Goal: Find specific page/section: Find specific page/section

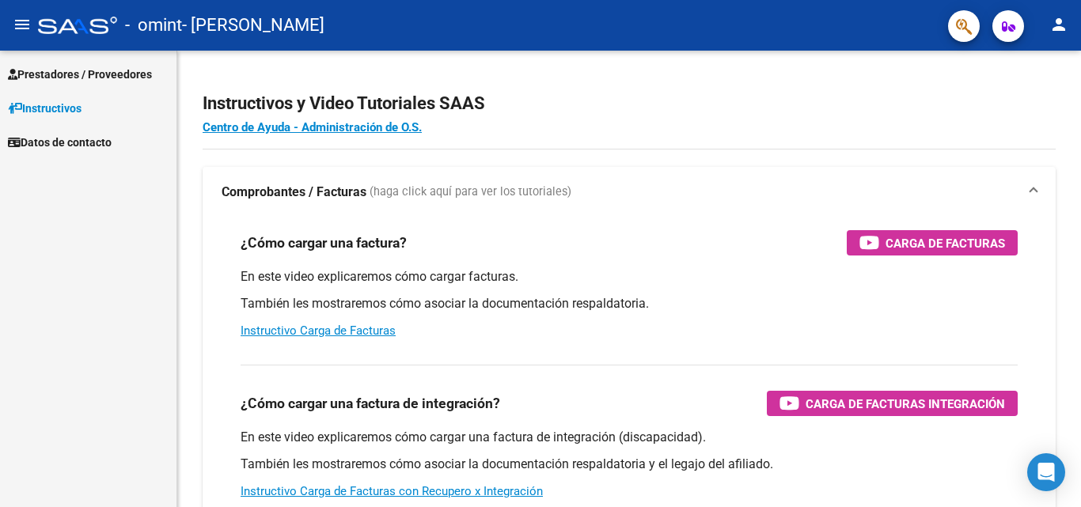
click at [60, 78] on span "Prestadores / Proveedores" at bounding box center [80, 74] width 144 height 17
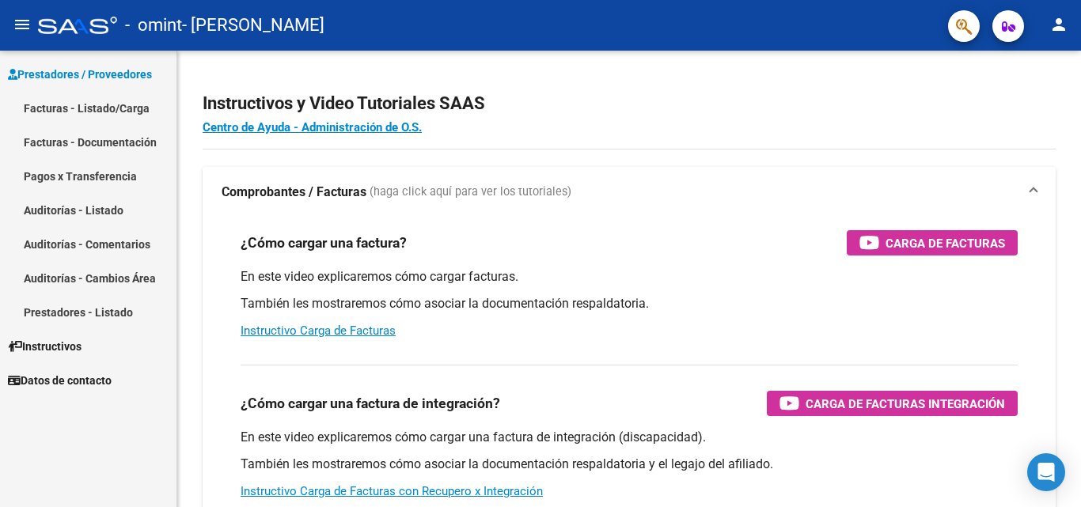
click at [95, 175] on link "Pagos x Transferencia" at bounding box center [88, 176] width 176 height 34
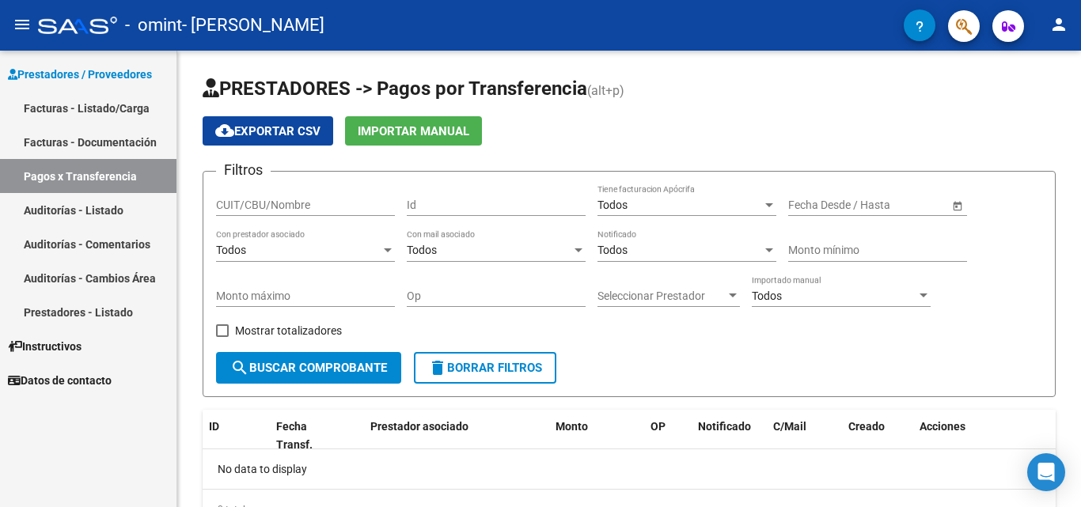
click at [85, 142] on link "Facturas - Documentación" at bounding box center [88, 142] width 176 height 34
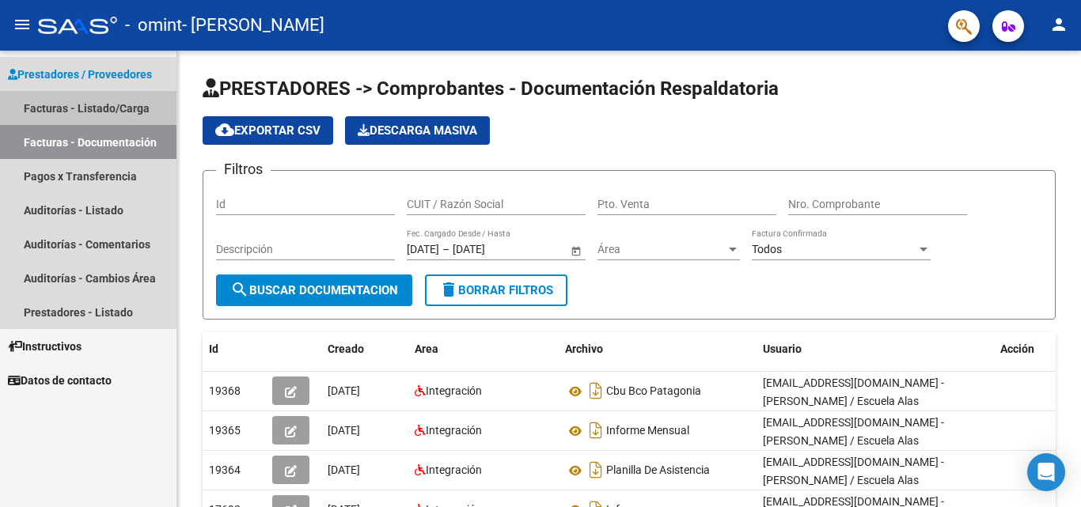
click at [85, 105] on link "Facturas - Listado/Carga" at bounding box center [88, 108] width 176 height 34
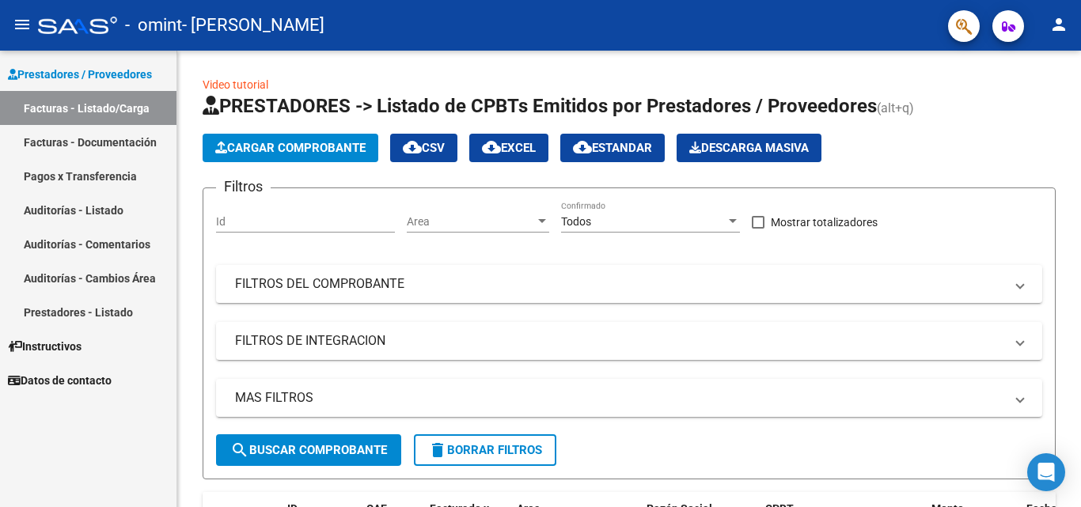
click at [77, 169] on link "Pagos x Transferencia" at bounding box center [88, 176] width 176 height 34
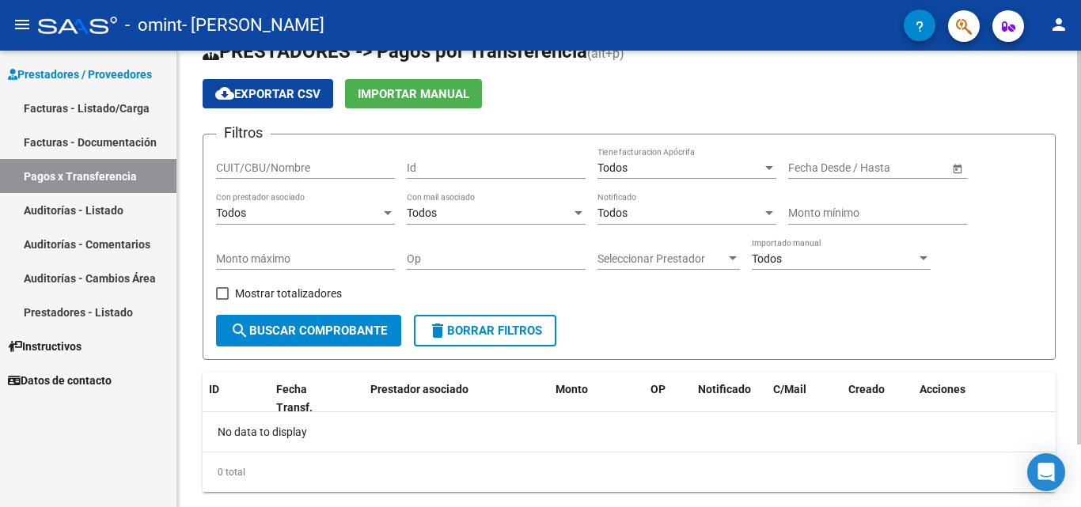
scroll to position [73, 0]
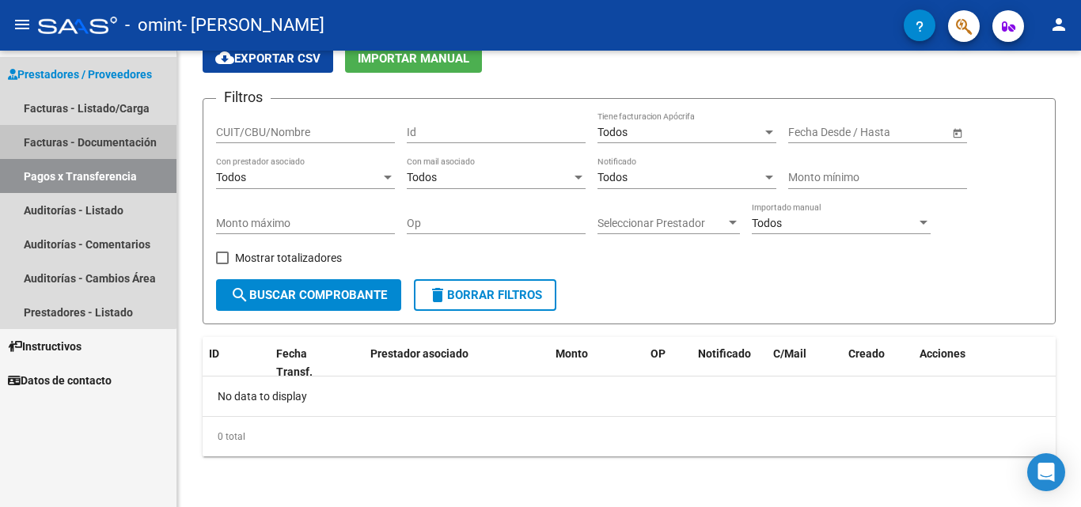
click at [78, 135] on link "Facturas - Documentación" at bounding box center [88, 142] width 176 height 34
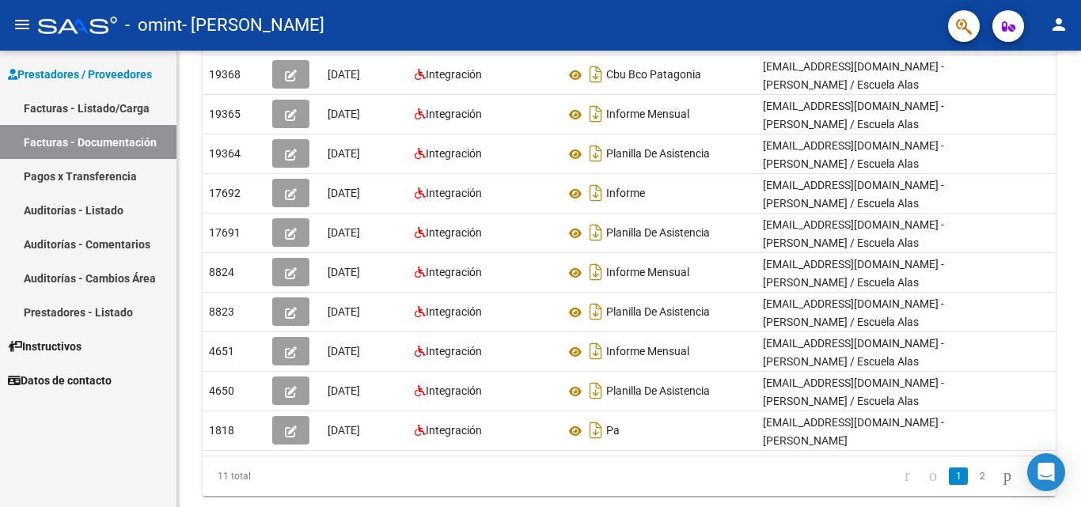
click at [75, 89] on link "Prestadores / Proveedores" at bounding box center [88, 74] width 176 height 34
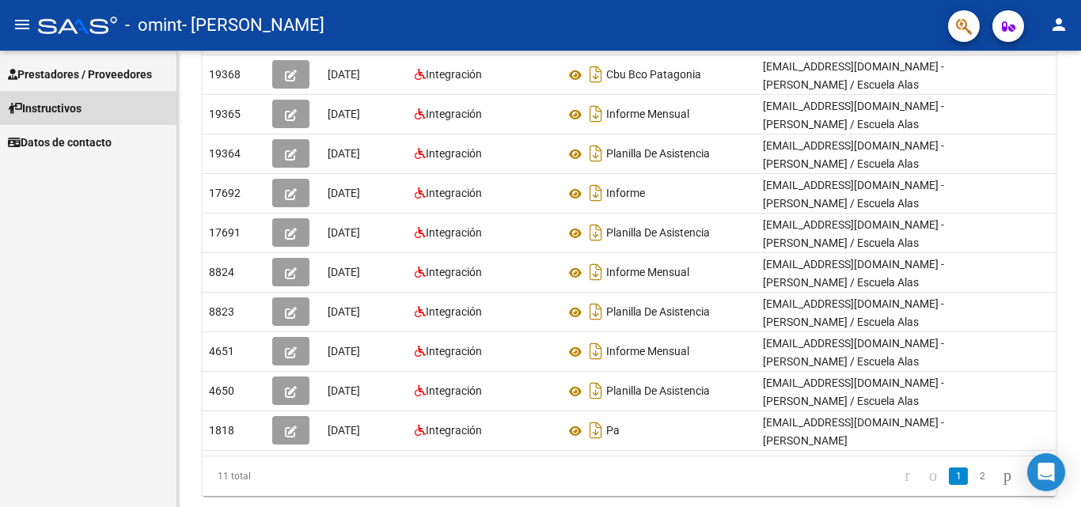
click at [72, 97] on link "Instructivos" at bounding box center [88, 108] width 176 height 34
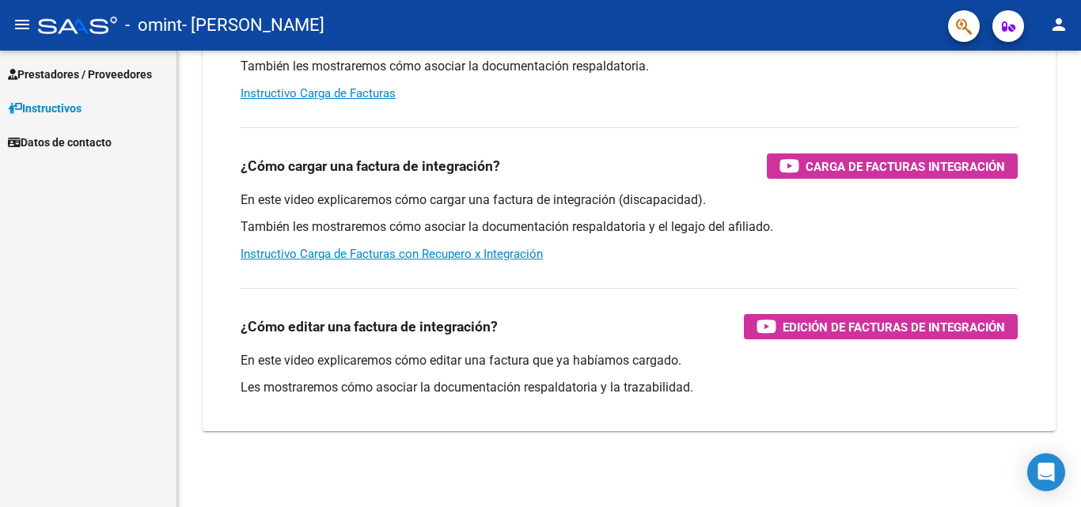
click at [78, 78] on span "Prestadores / Proveedores" at bounding box center [80, 74] width 144 height 17
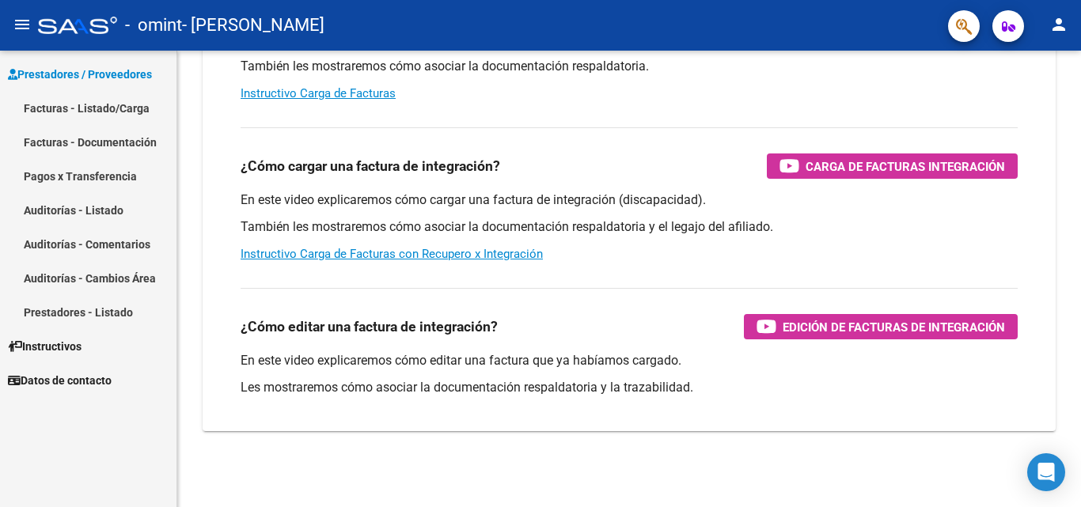
click at [83, 107] on link "Facturas - Listado/Carga" at bounding box center [88, 108] width 176 height 34
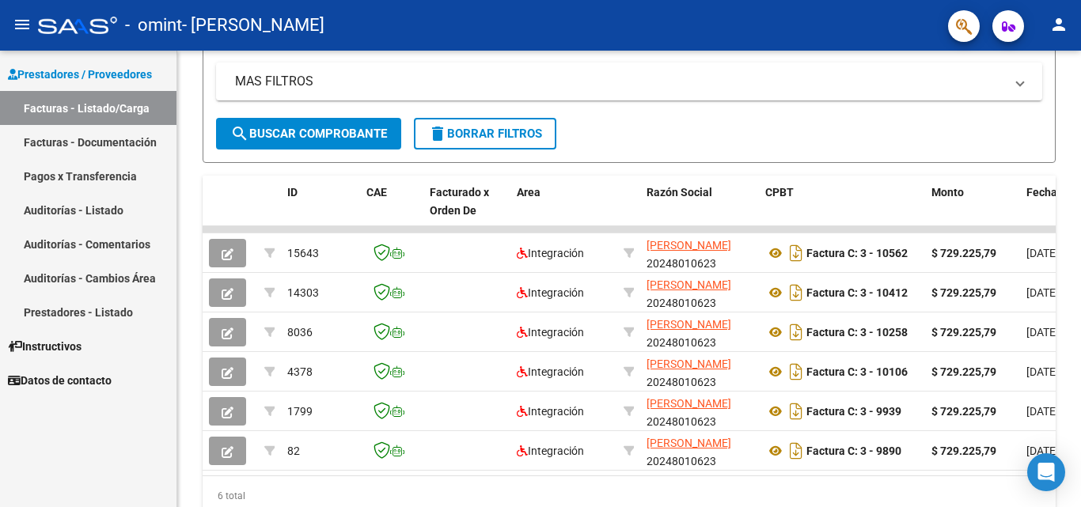
click at [1062, 27] on mat-icon "person" at bounding box center [1058, 24] width 19 height 19
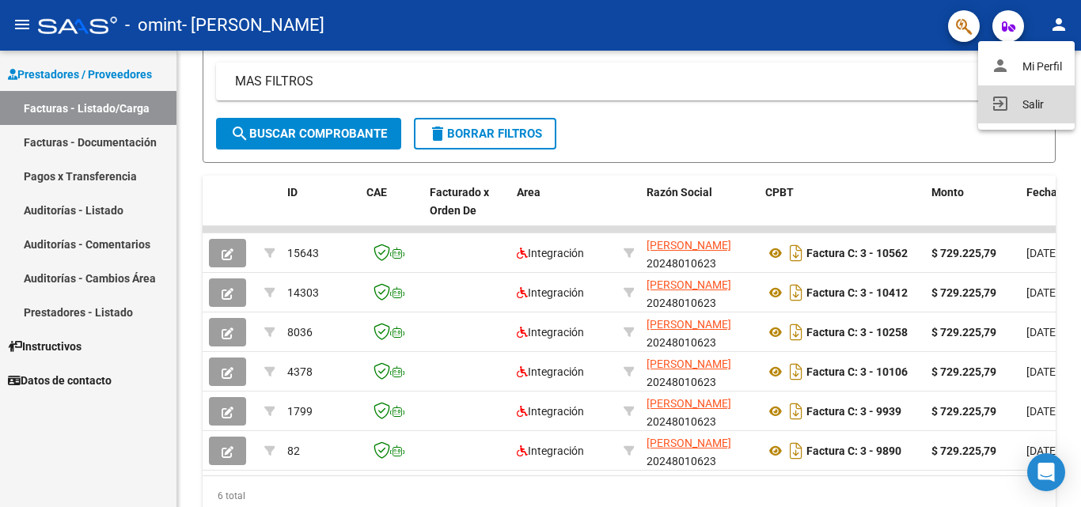
click at [1009, 103] on button "exit_to_app Salir" at bounding box center [1026, 104] width 97 height 38
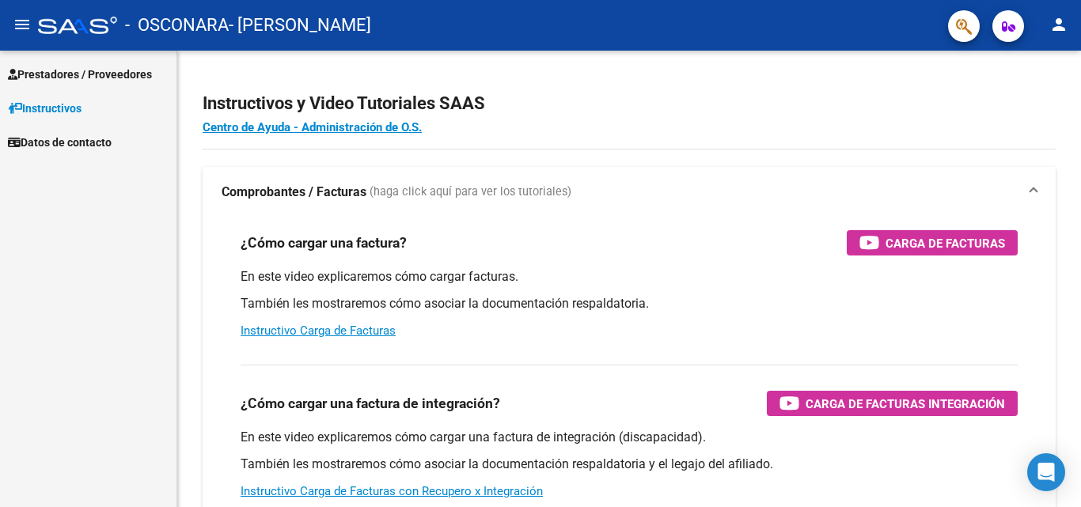
click at [65, 77] on span "Prestadores / Proveedores" at bounding box center [80, 74] width 144 height 17
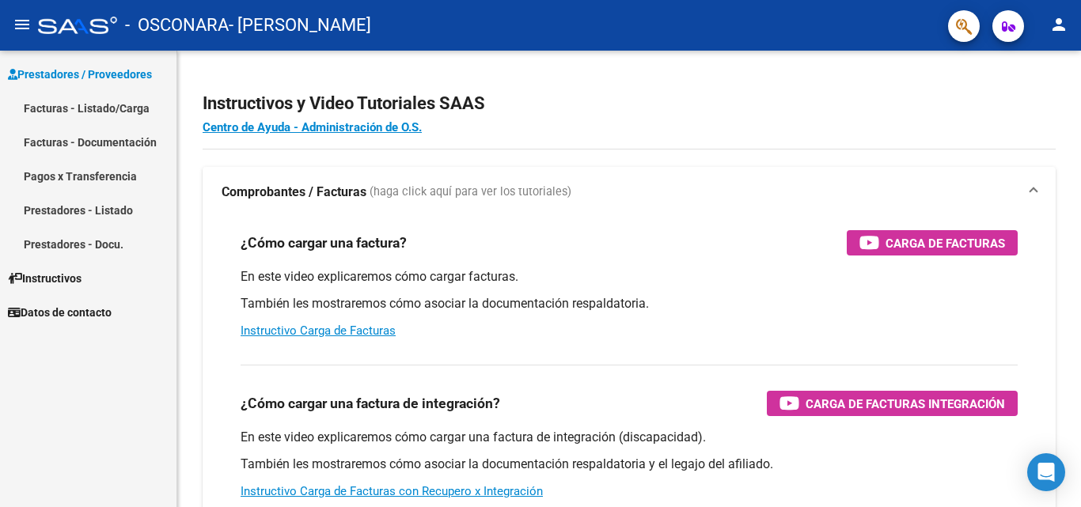
click at [83, 172] on link "Pagos x Transferencia" at bounding box center [88, 176] width 176 height 34
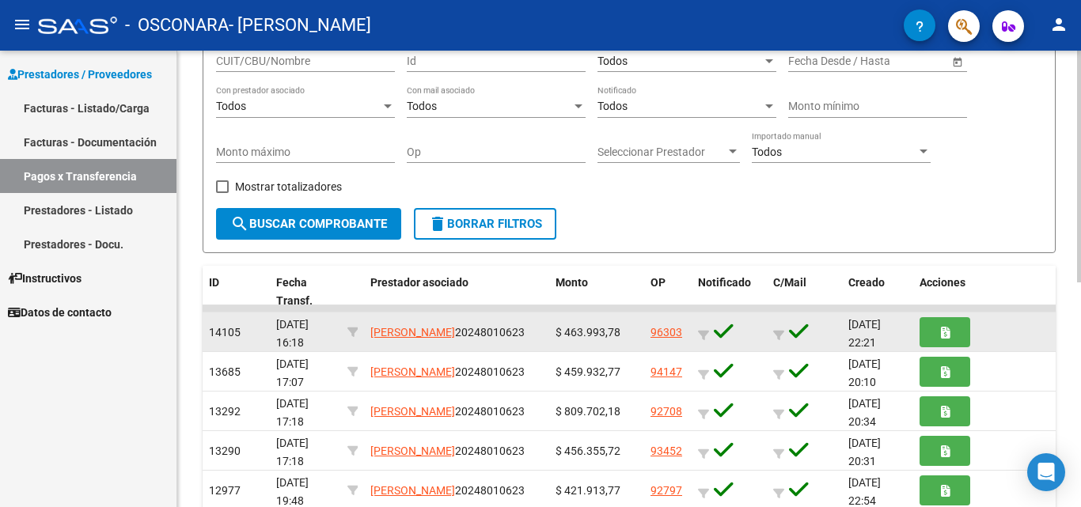
scroll to position [158, 0]
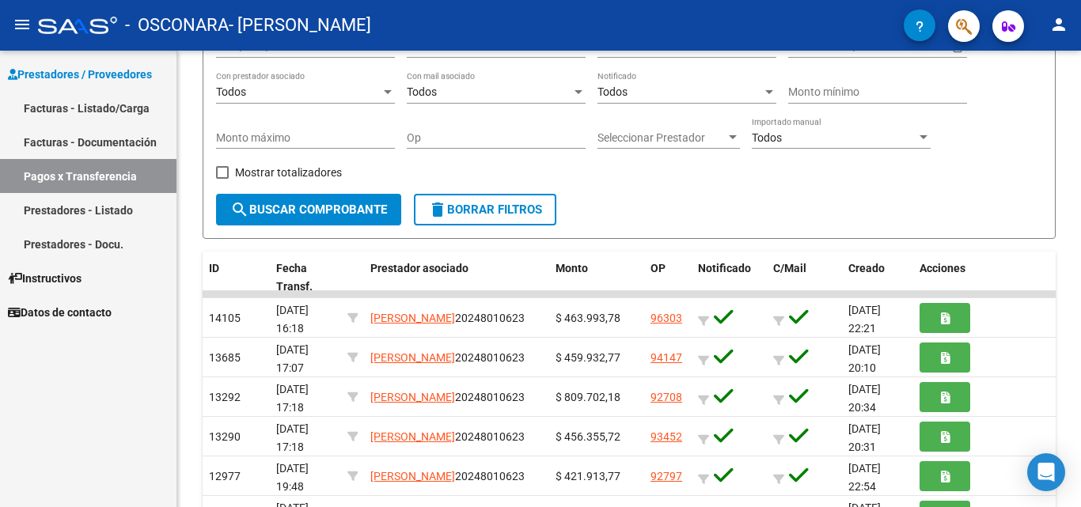
click at [84, 146] on link "Facturas - Documentación" at bounding box center [88, 142] width 176 height 34
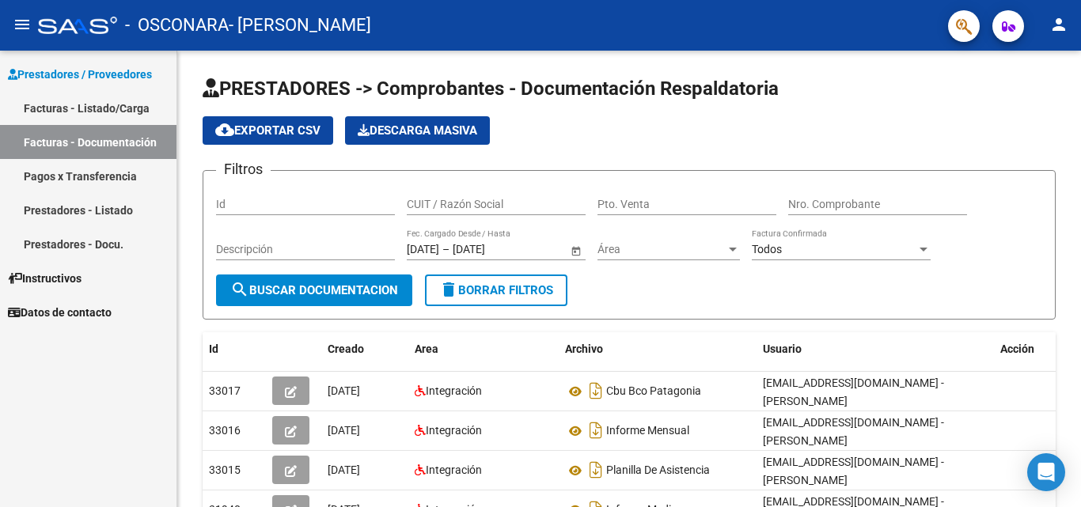
click at [69, 112] on link "Facturas - Listado/Carga" at bounding box center [88, 108] width 176 height 34
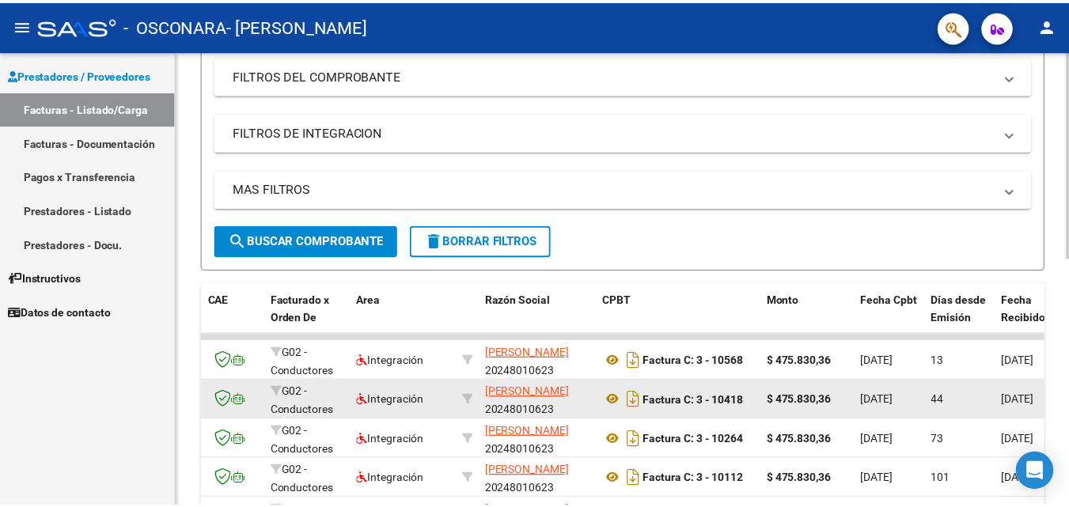
scroll to position [309, 0]
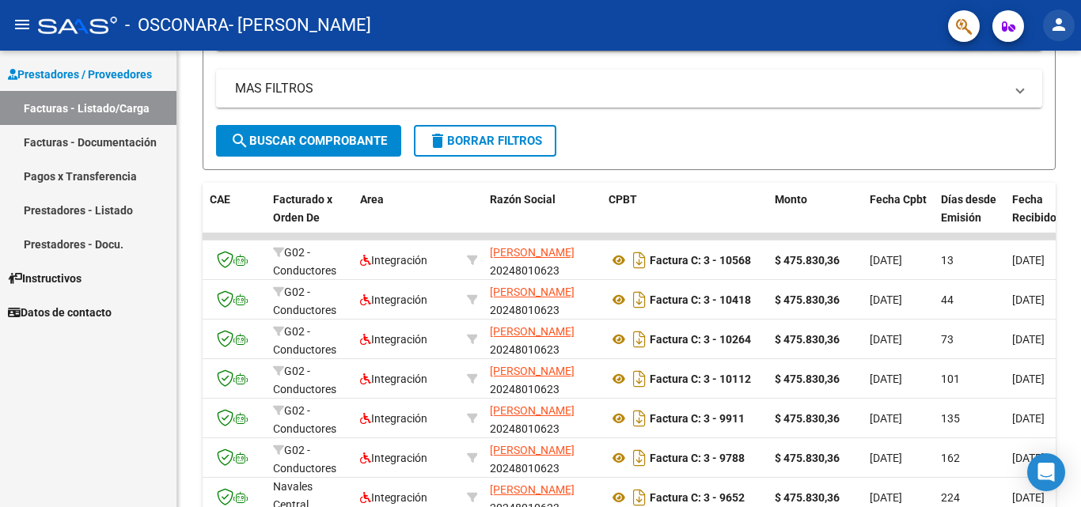
click at [1059, 29] on mat-icon "person" at bounding box center [1058, 24] width 19 height 19
click at [993, 111] on mat-icon "exit_to_app" at bounding box center [1000, 103] width 19 height 19
